Goal: Task Accomplishment & Management: Manage account settings

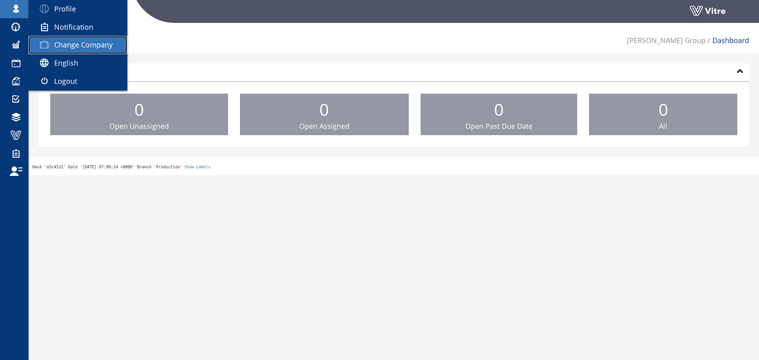
click at [57, 44] on span "Change Company" at bounding box center [83, 44] width 59 height 9
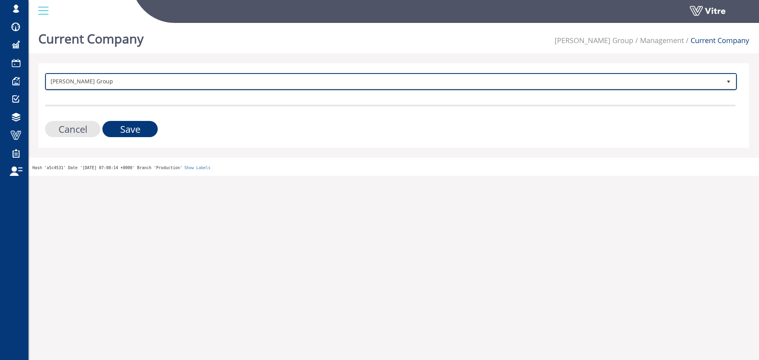
click at [288, 82] on span "[PERSON_NAME] Group" at bounding box center [383, 81] width 675 height 14
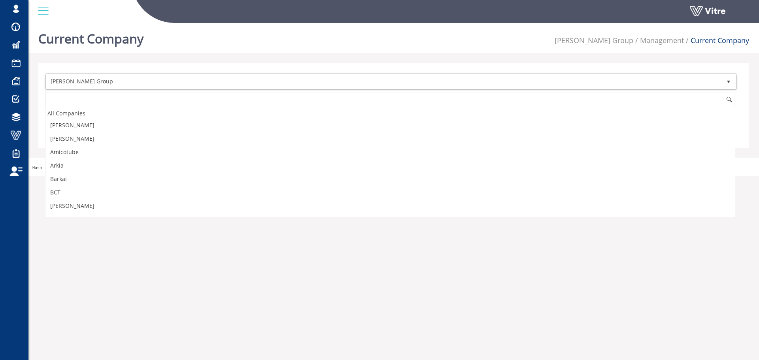
scroll to position [333, 0]
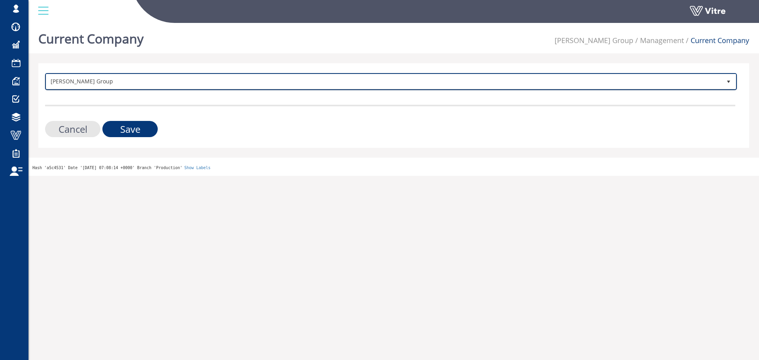
click at [104, 77] on span "[PERSON_NAME] Group" at bounding box center [383, 81] width 675 height 14
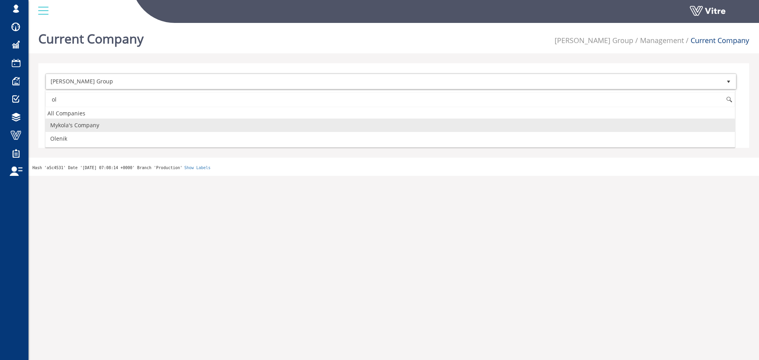
scroll to position [0, 0]
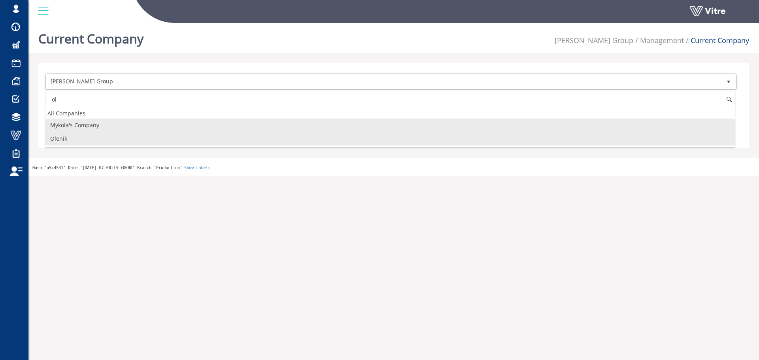
click at [92, 137] on li "Olenik" at bounding box center [390, 138] width 690 height 13
type input "ol"
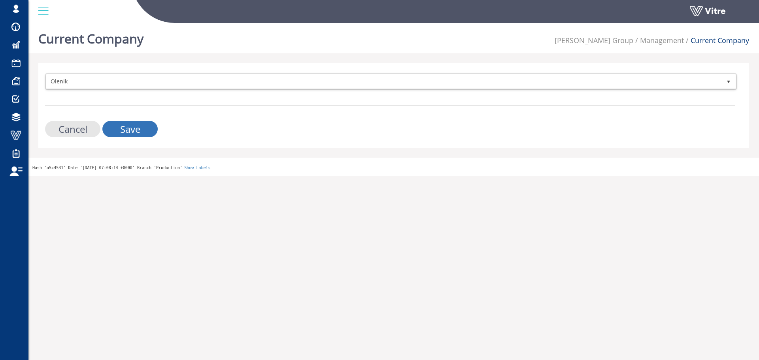
click at [114, 125] on input "Save" at bounding box center [129, 129] width 55 height 16
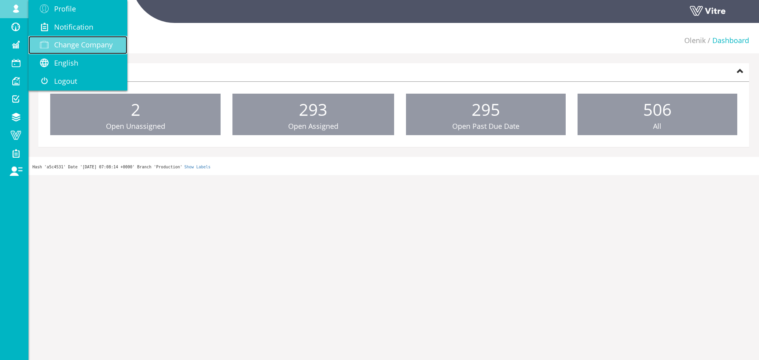
click at [79, 42] on span "Change Company" at bounding box center [83, 44] width 59 height 9
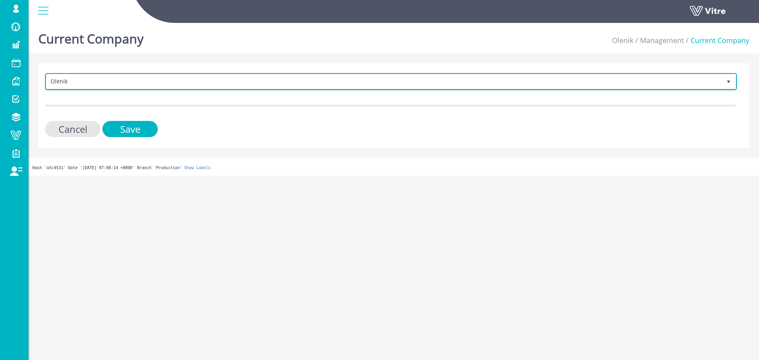
click at [117, 82] on span "Olenik" at bounding box center [383, 81] width 675 height 14
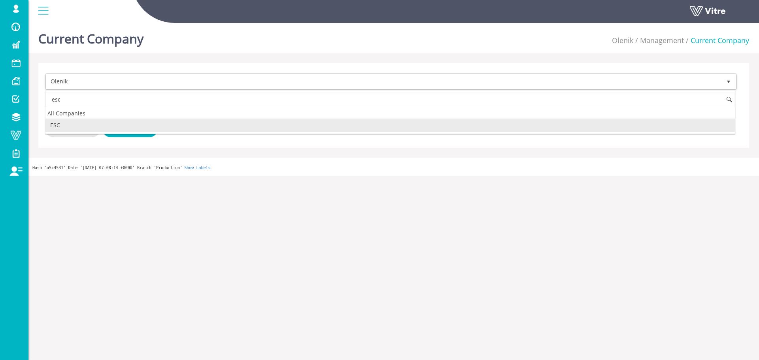
click at [87, 122] on li "ESC" at bounding box center [390, 125] width 690 height 13
type input "esc"
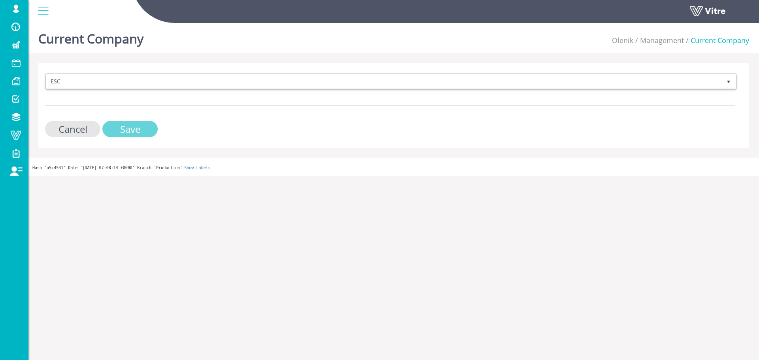
click at [116, 134] on input "Save" at bounding box center [129, 129] width 55 height 16
